Goal: Transaction & Acquisition: Purchase product/service

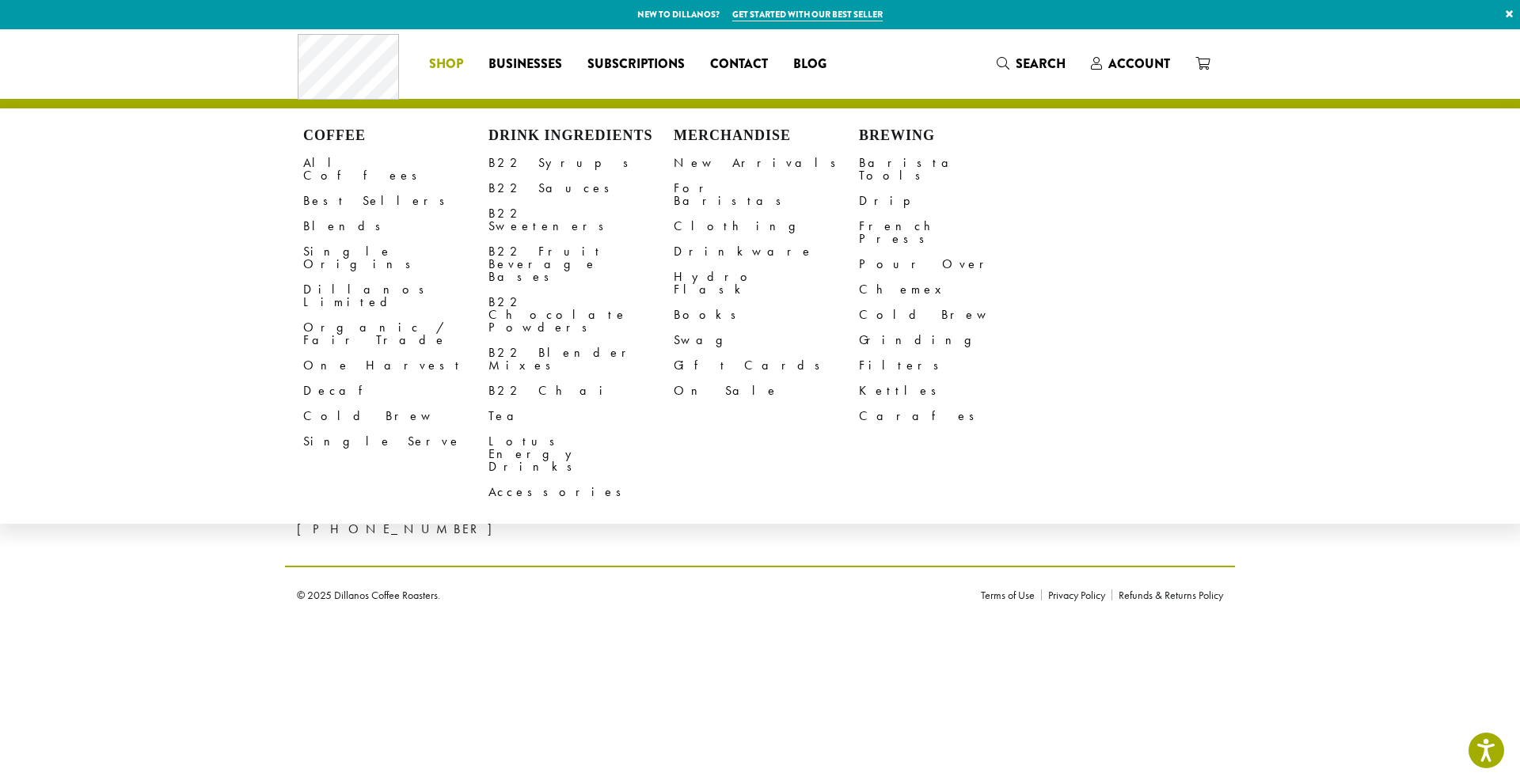
click at [459, 59] on span "Shop" at bounding box center [447, 64] width 34 height 20
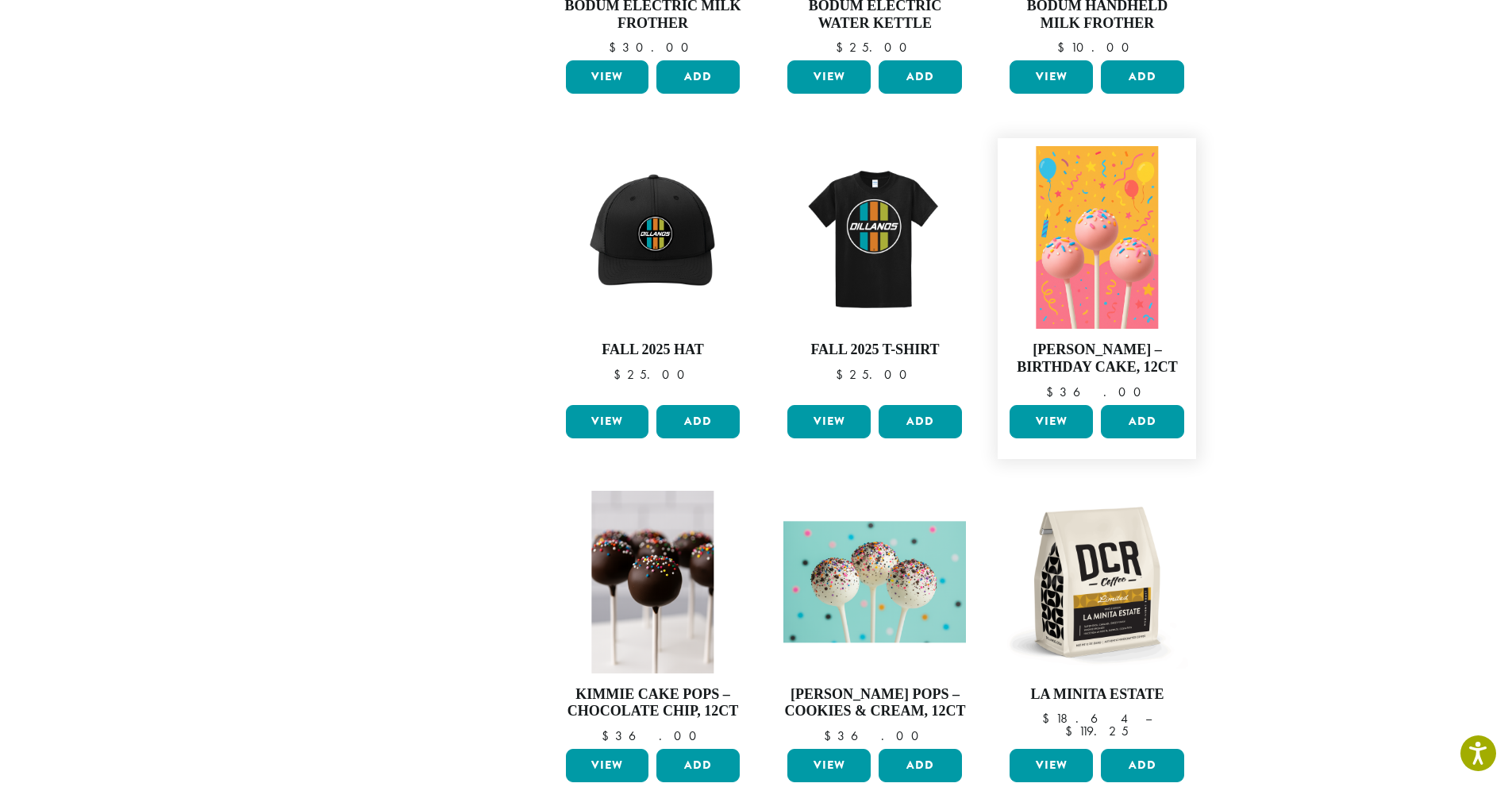
scroll to position [477, 0]
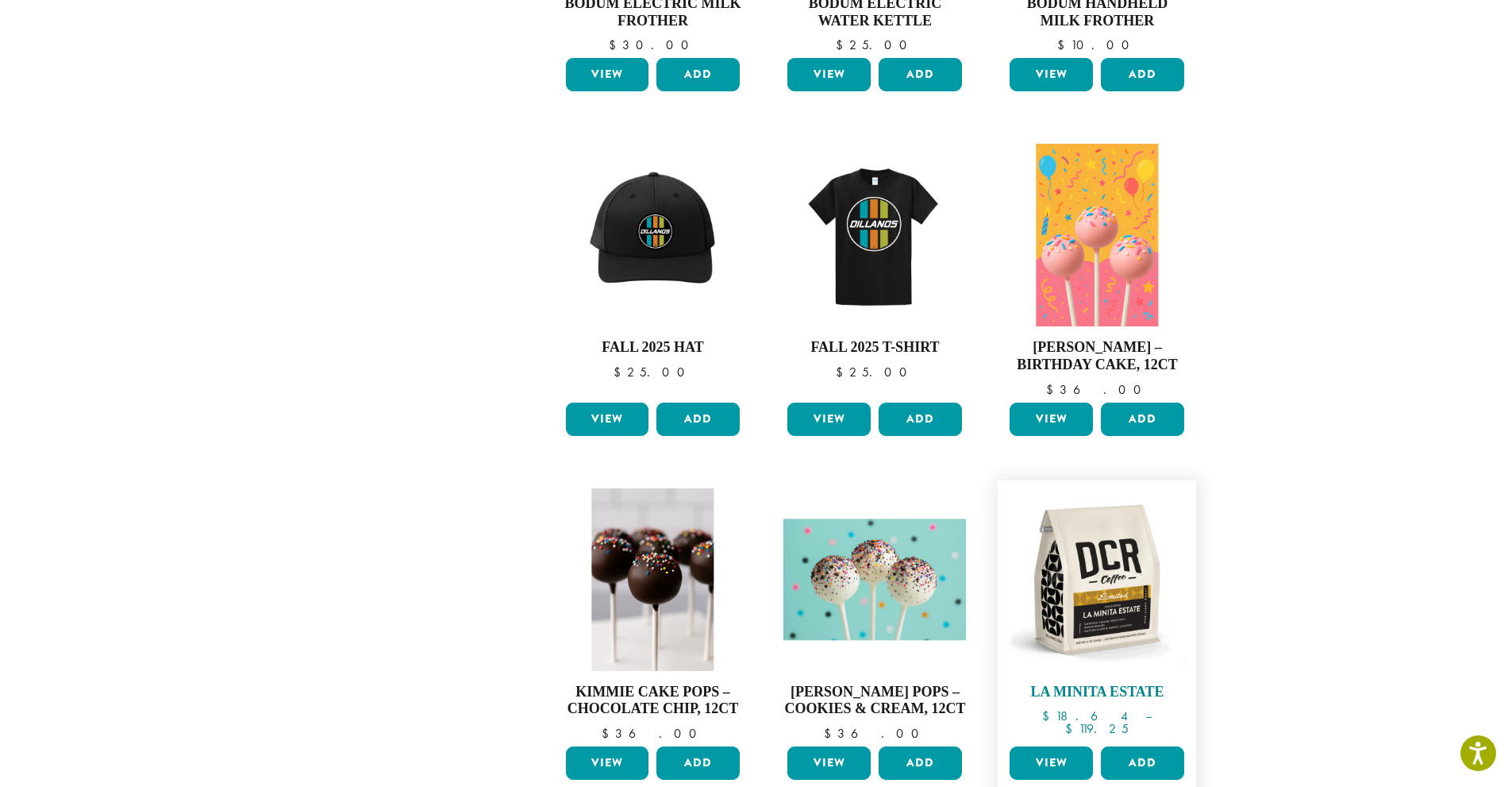
click at [1104, 695] on h4 "La Minita Estate" at bounding box center [1097, 692] width 183 height 17
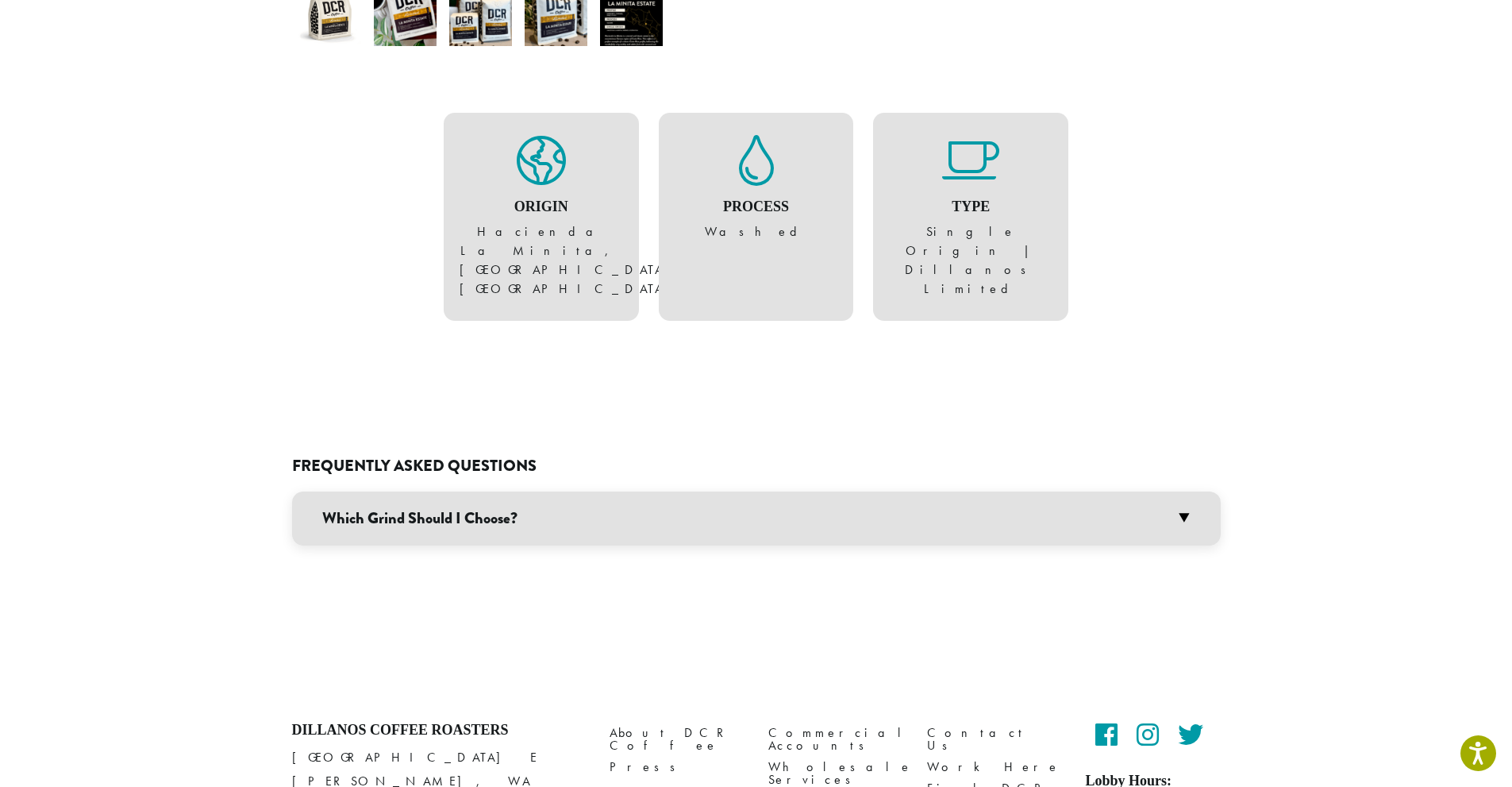
scroll to position [674, 0]
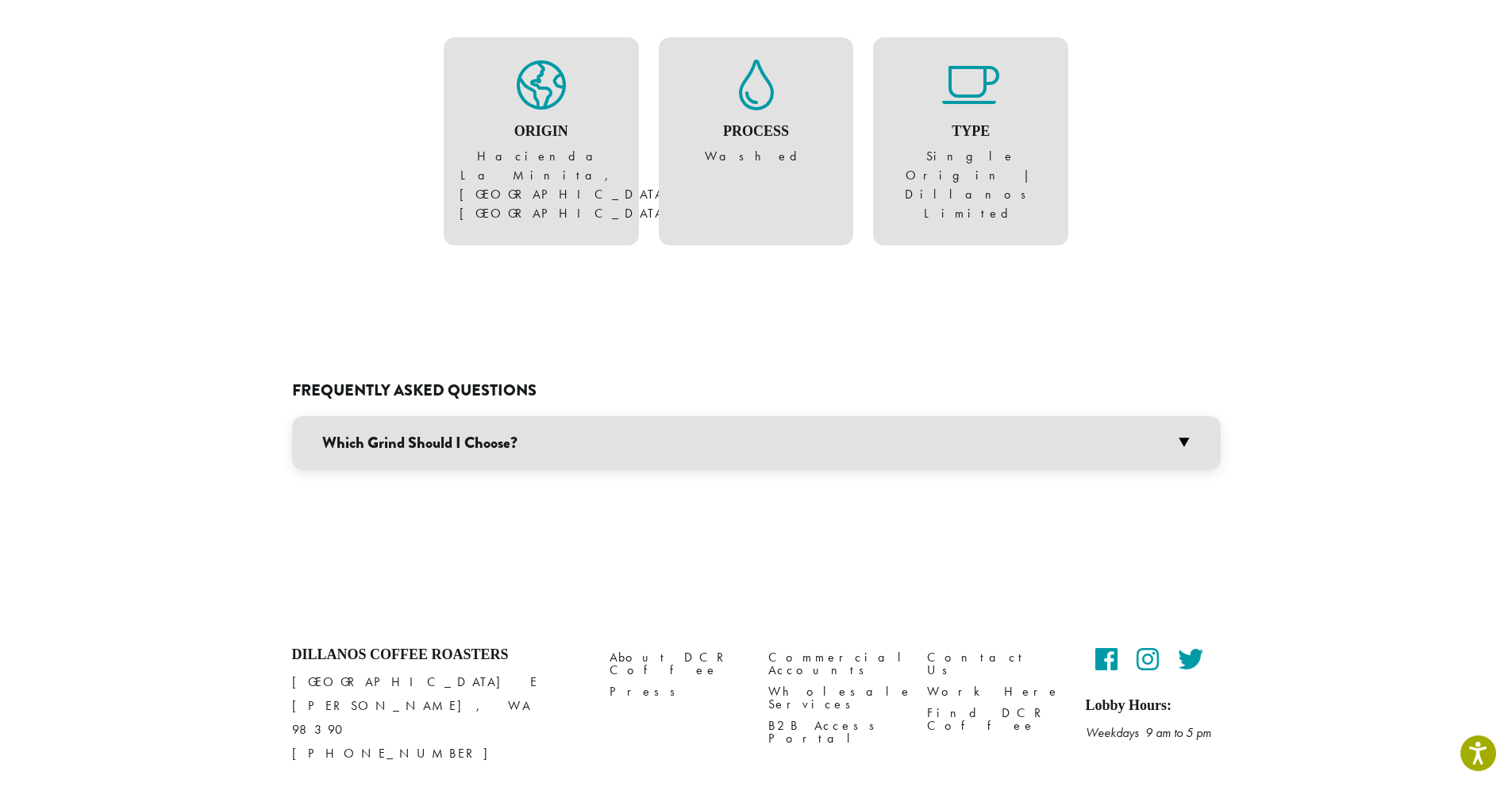
click at [887, 418] on h3 "Which Grind Should I Choose?" at bounding box center [756, 443] width 929 height 54
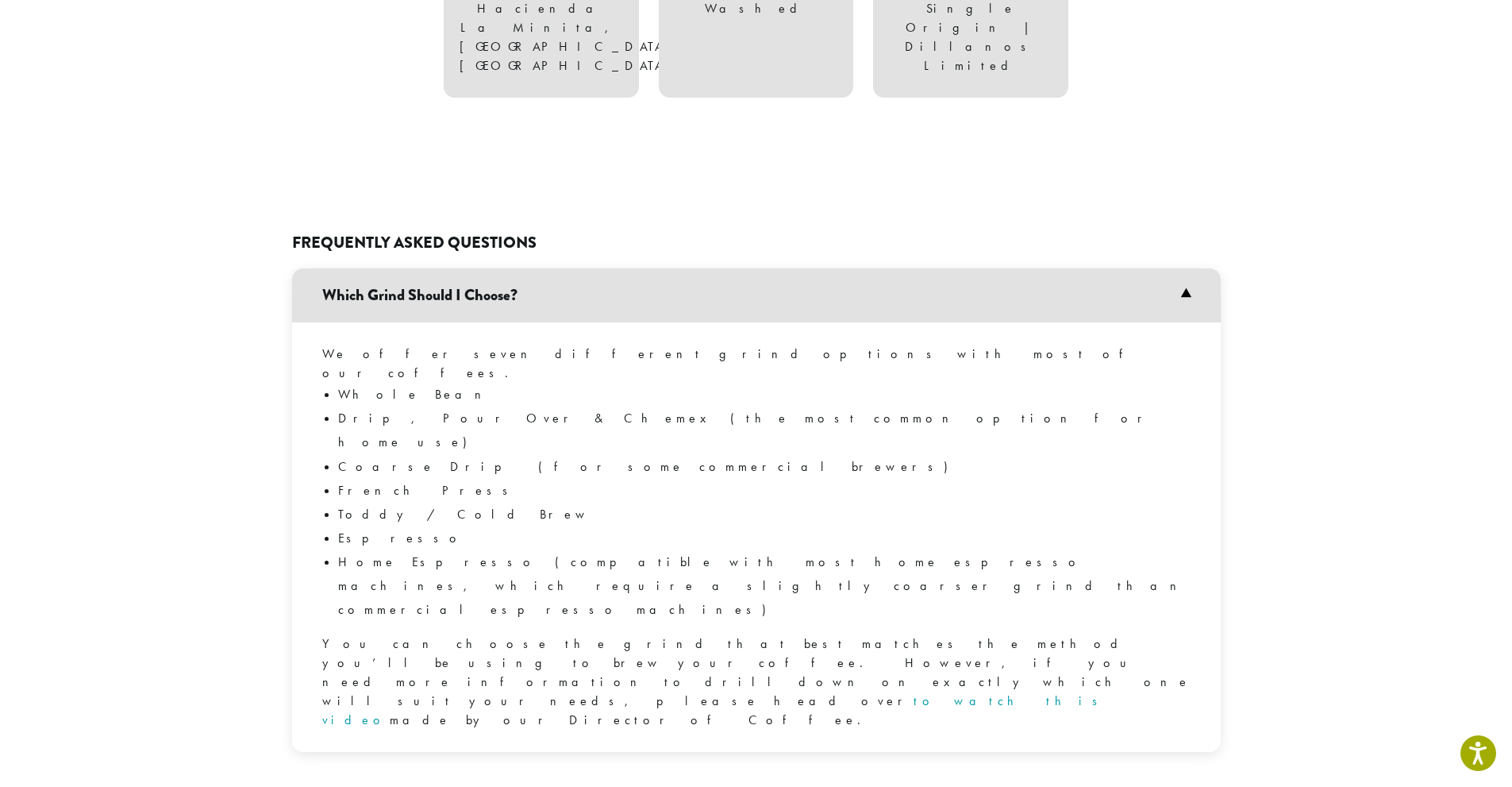
scroll to position [833, 0]
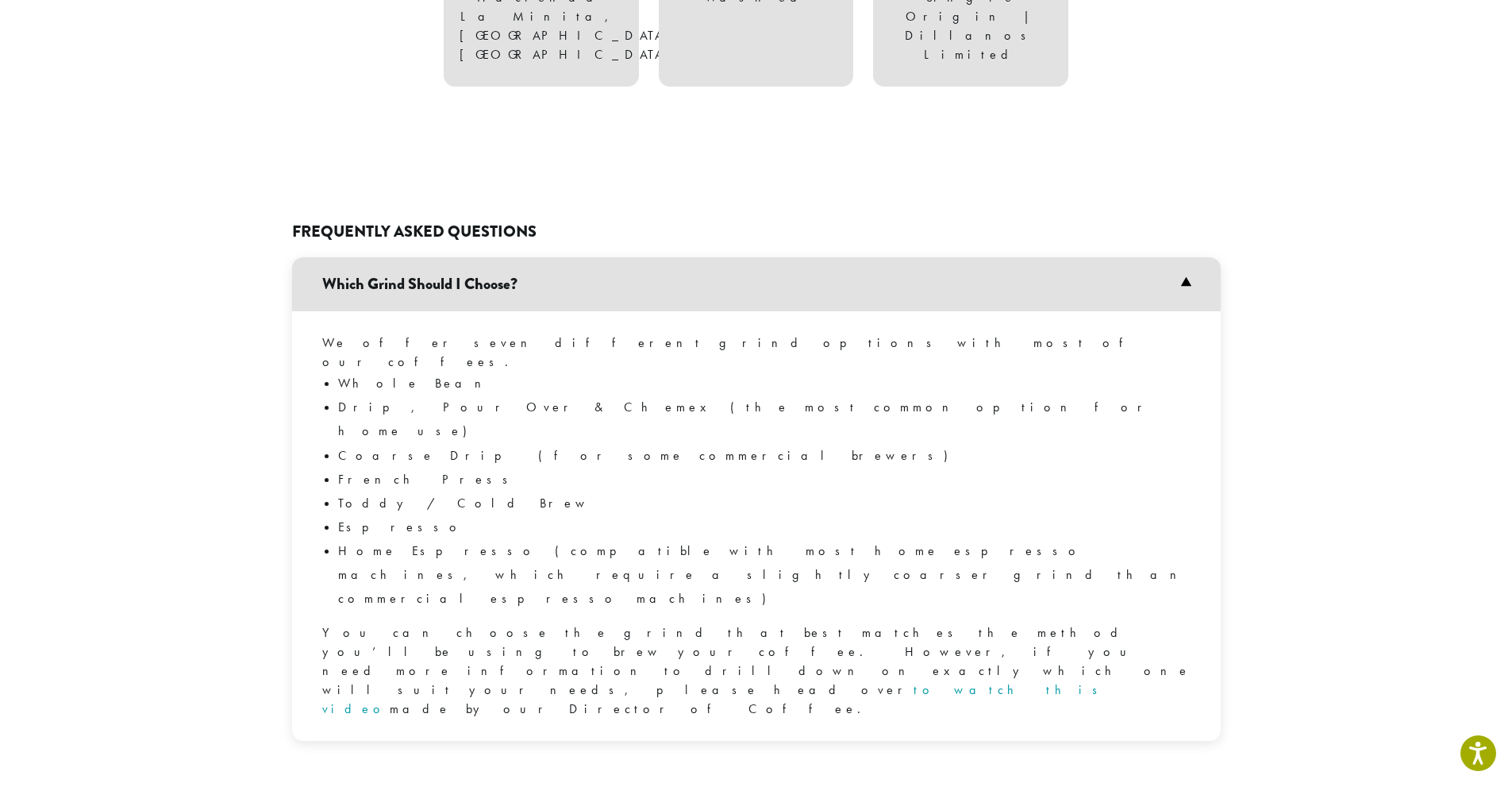
drag, startPoint x: 565, startPoint y: 238, endPoint x: 328, endPoint y: 250, distance: 237.3
click at [328, 257] on h3 "Which Grind Should I Choose?" at bounding box center [756, 284] width 929 height 54
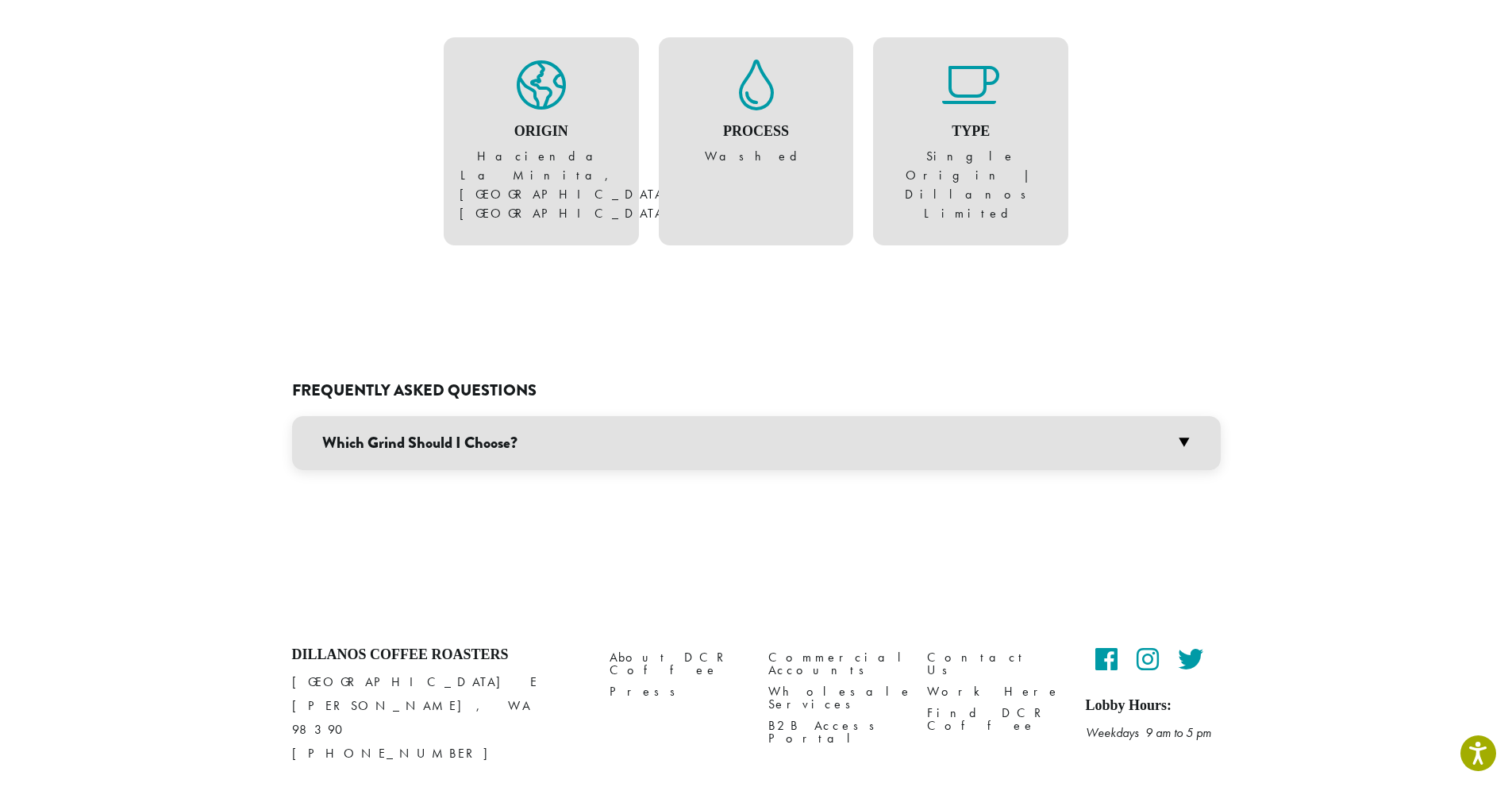
drag, startPoint x: 328, startPoint y: 250, endPoint x: 210, endPoint y: 302, distance: 128.9
drag, startPoint x: 321, startPoint y: 400, endPoint x: 532, endPoint y: 379, distance: 212.0
click at [532, 416] on h3 "Which Grind Should I Choose?" at bounding box center [756, 443] width 929 height 54
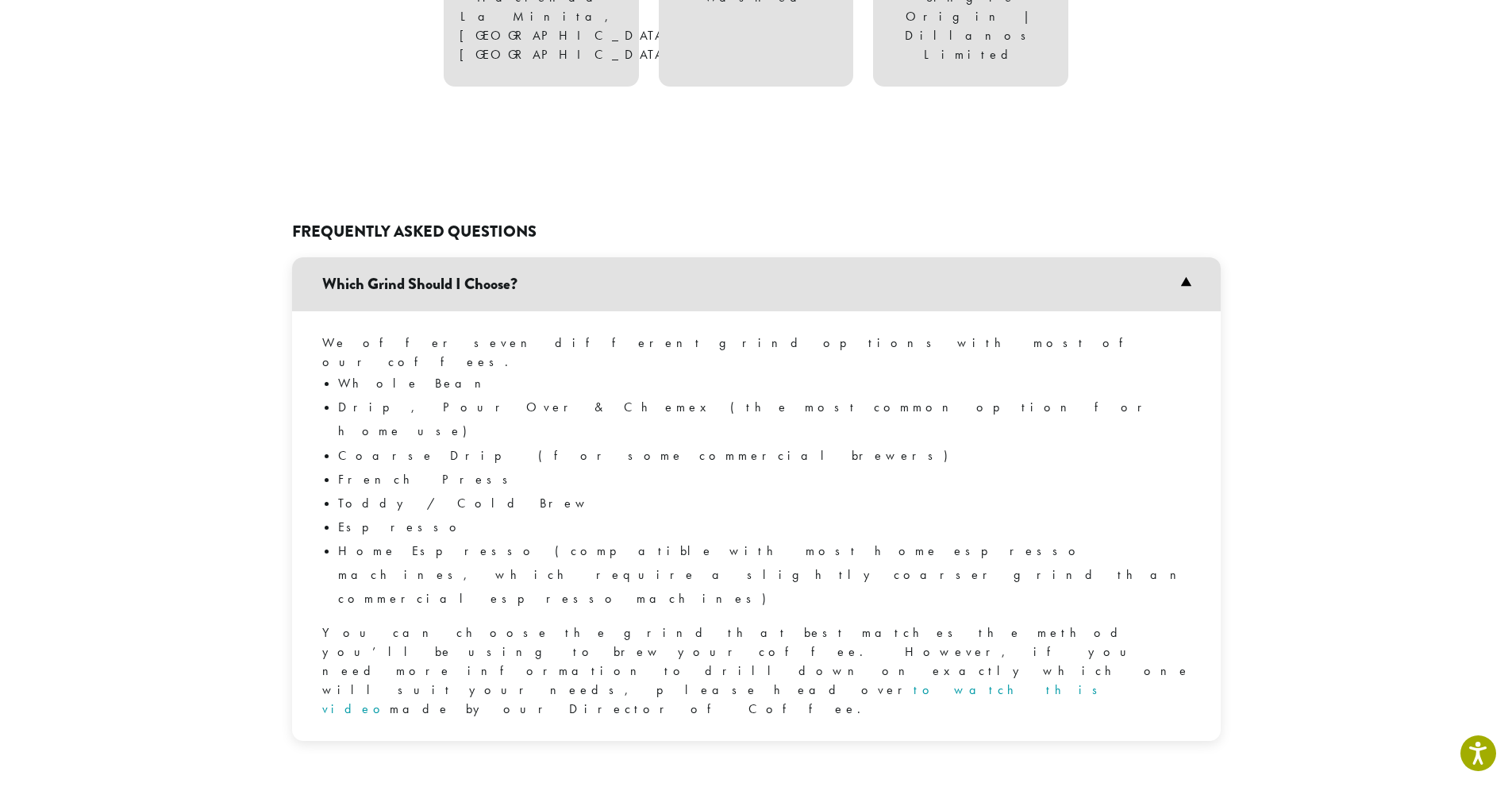
copy h3 "Which Grind Should I Choose?"
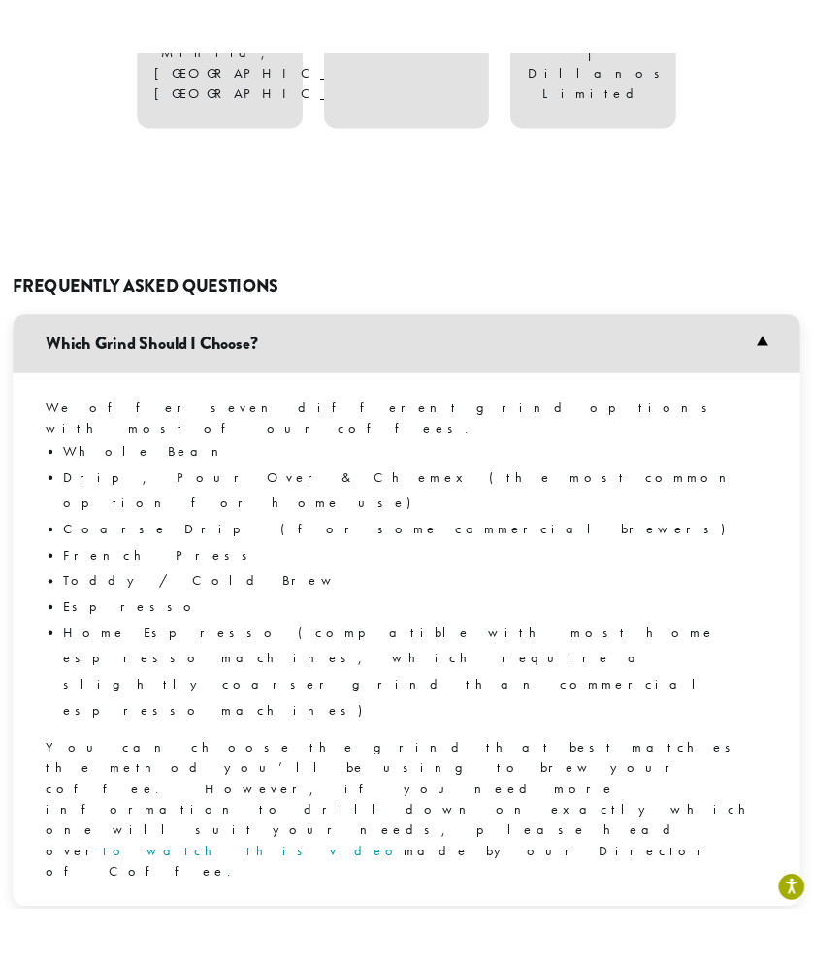
scroll to position [1446, 0]
